Goal: Information Seeking & Learning: Learn about a topic

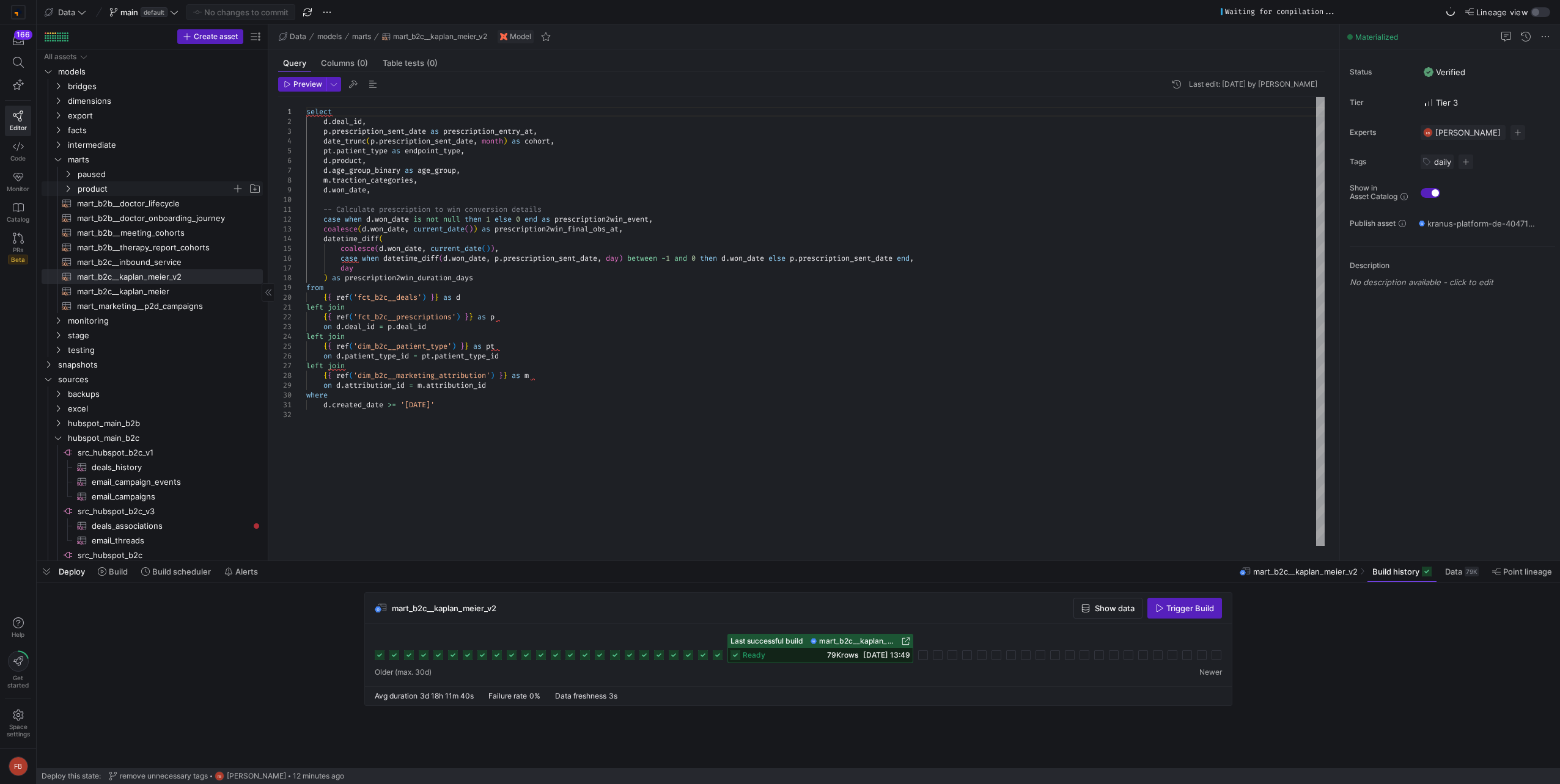
click at [145, 191] on span "product" at bounding box center [154, 189] width 154 height 14
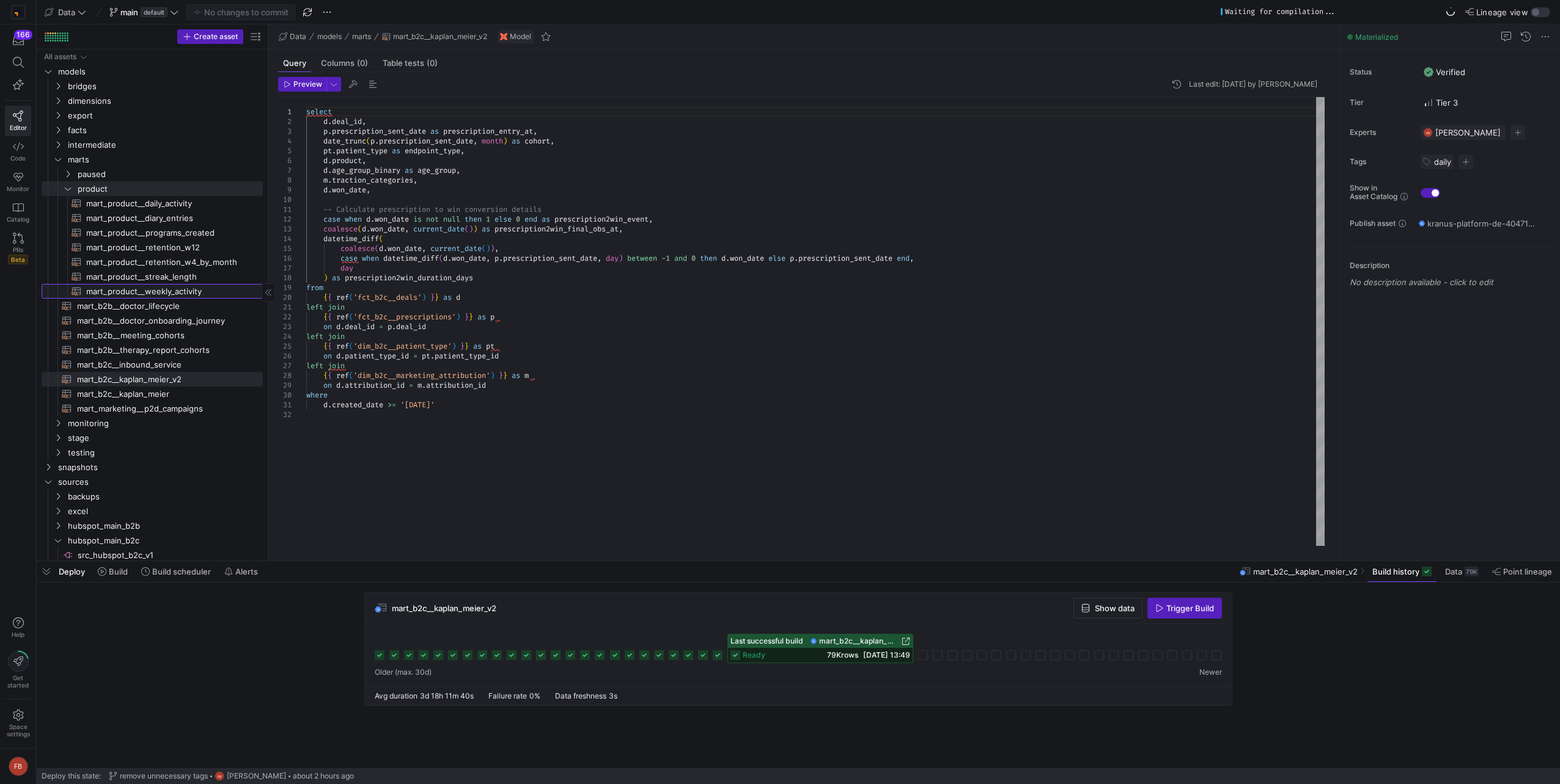
click at [194, 293] on span "mart_product__weekly_activity​​​​​​​​​​" at bounding box center [167, 292] width 163 height 14
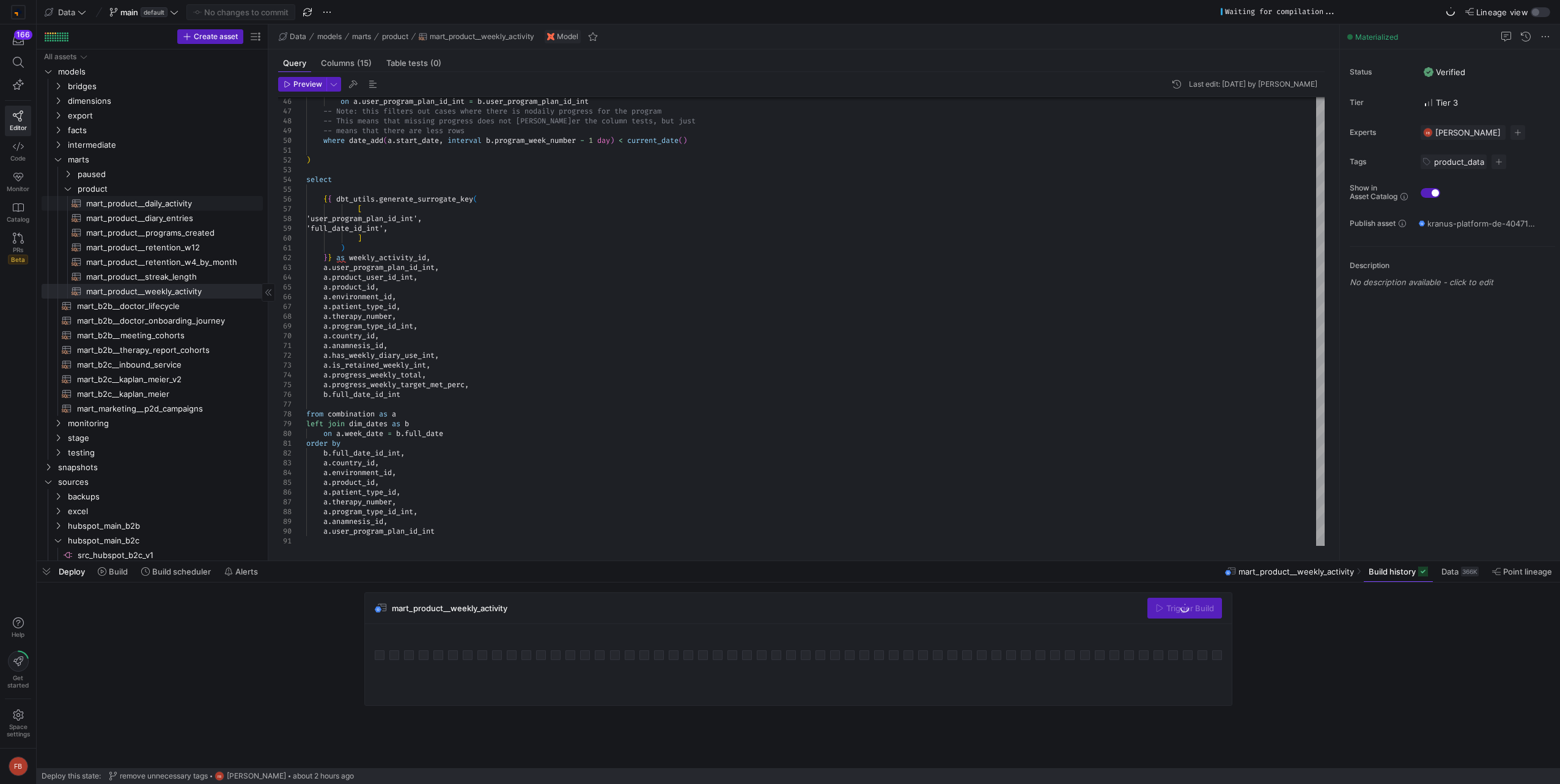
click at [181, 206] on span "mart_product__daily_activity​​​​​​​​​​" at bounding box center [167, 203] width 163 height 14
type textarea "{{ config(materialized = 'table') }} with program_started as ( select * from {{…"
